Goal: Task Accomplishment & Management: Manage account settings

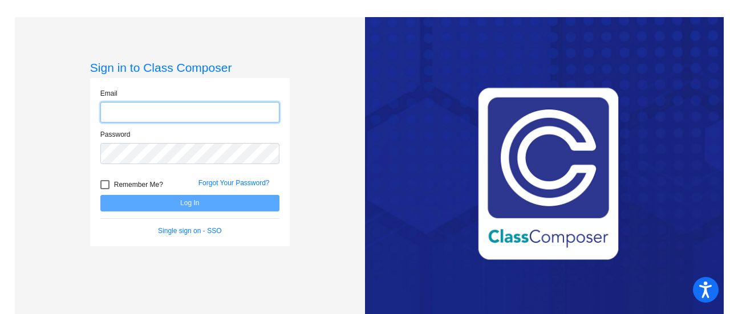
click at [267, 103] on input "email" at bounding box center [189, 112] width 179 height 21
type input "[EMAIL_ADDRESS][DOMAIN_NAME]"
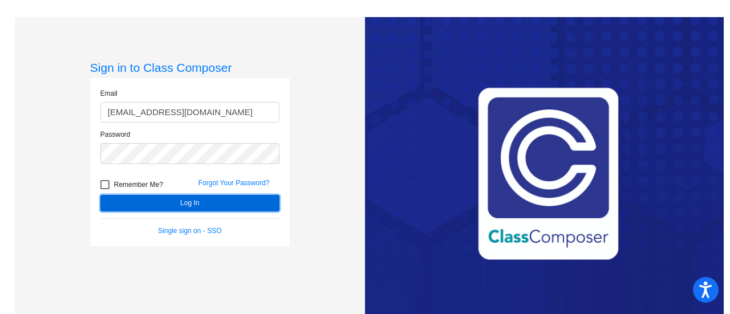
click at [149, 205] on button "Log In" at bounding box center [189, 203] width 179 height 17
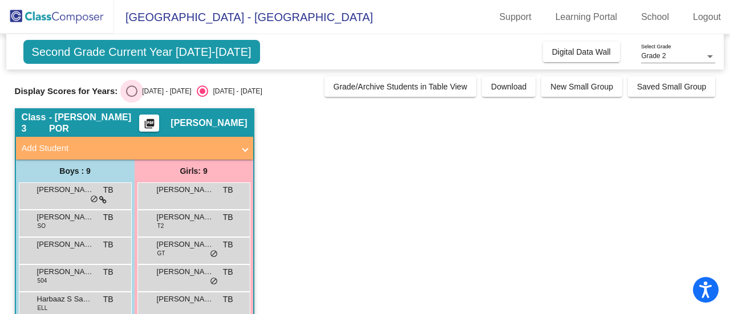
click at [130, 87] on div "Select an option" at bounding box center [131, 91] width 11 height 11
click at [131, 97] on input "[DATE] - [DATE]" at bounding box center [131, 97] width 1 height 1
radio input "true"
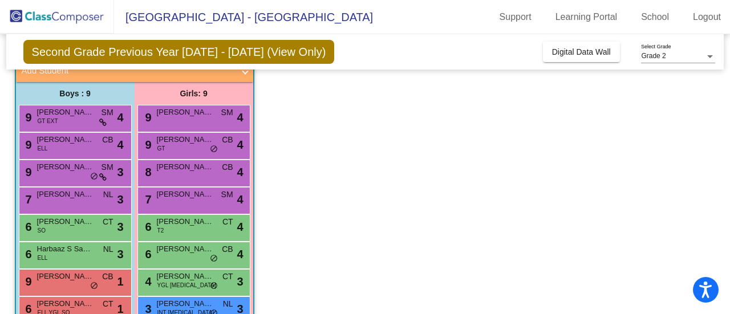
scroll to position [132, 0]
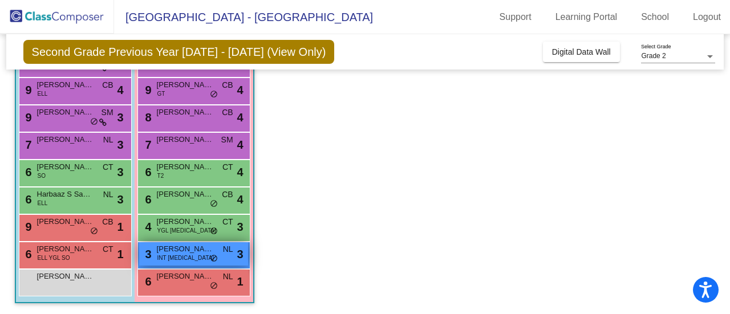
click at [184, 257] on div "3 [PERSON_NAME] INT [MEDICAL_DATA] NL lock do_not_disturb_alt 3" at bounding box center [193, 253] width 109 height 23
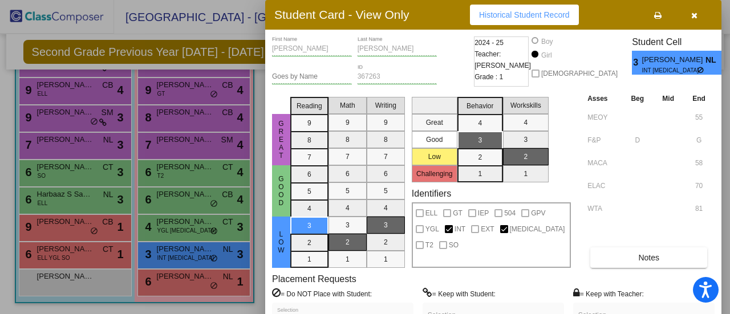
click at [187, 219] on div at bounding box center [365, 157] width 730 height 314
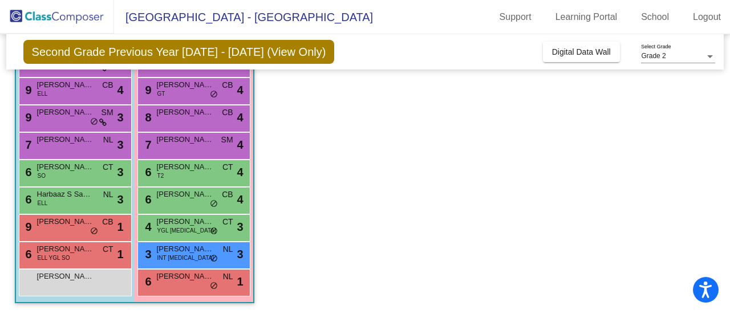
click at [187, 219] on span "[PERSON_NAME]" at bounding box center [185, 221] width 57 height 11
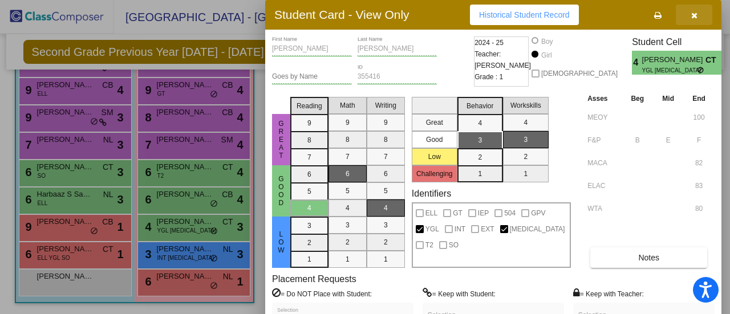
click at [699, 18] on button "button" at bounding box center [694, 15] width 36 height 21
